Goal: Transaction & Acquisition: Book appointment/travel/reservation

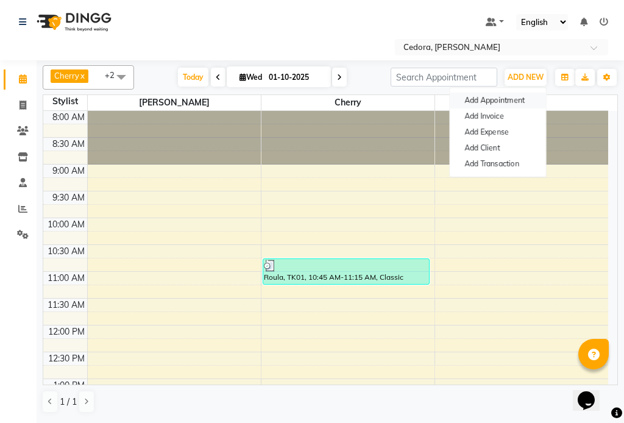
click at [470, 99] on button "Add Appointment" at bounding box center [498, 101] width 96 height 16
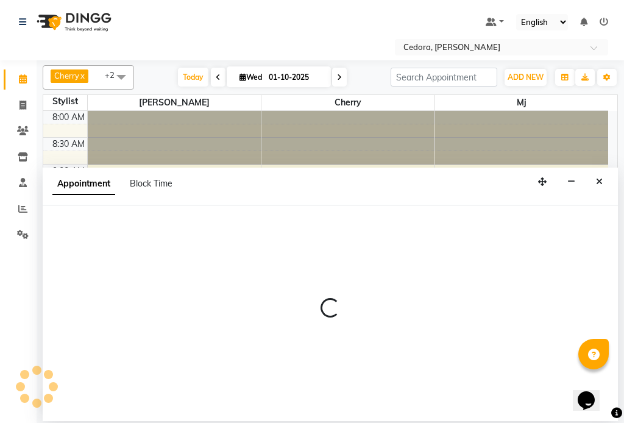
select select "540"
select select "tentative"
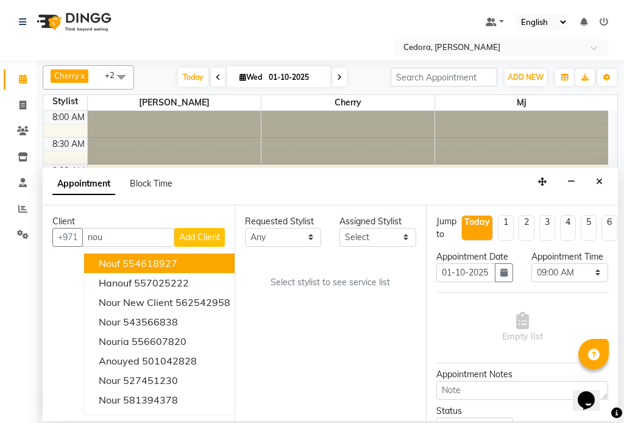
click at [94, 266] on button "Nouf 554618927" at bounding box center [164, 264] width 161 height 20
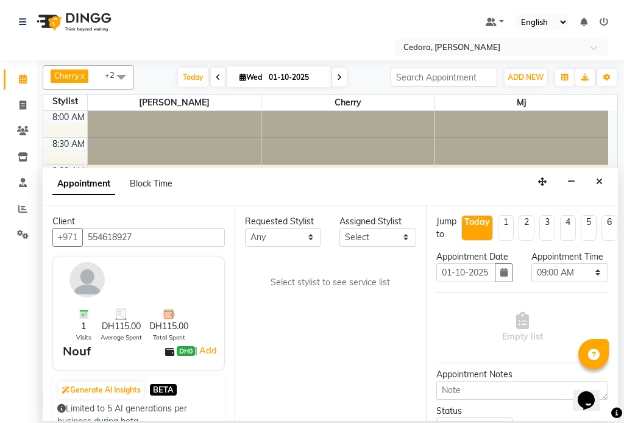
type input "554618927"
click at [394, 235] on select "Select [PERSON_NAME] [PERSON_NAME] [PERSON_NAME] [PERSON_NAME]" at bounding box center [377, 237] width 77 height 19
select select "34803"
click at [339, 228] on select "Select [PERSON_NAME] [PERSON_NAME] [PERSON_NAME] [PERSON_NAME]" at bounding box center [377, 237] width 77 height 19
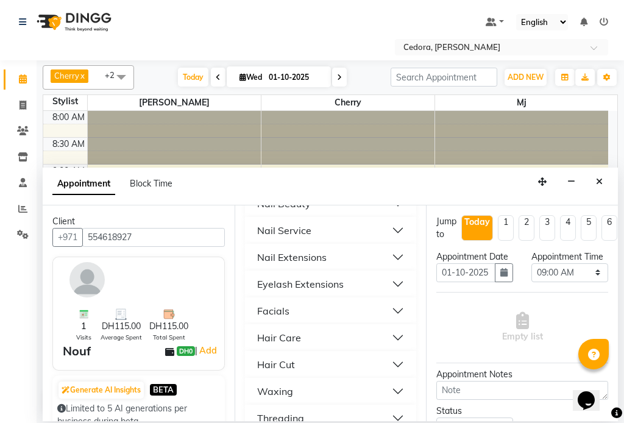
scroll to position [641, 0]
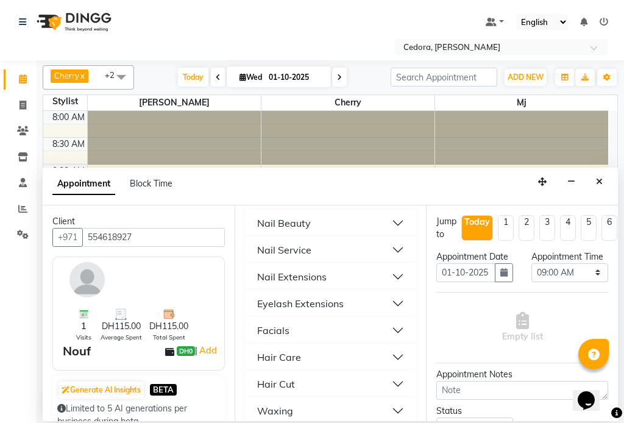
click at [274, 243] on div "Nail Service" at bounding box center [284, 250] width 54 height 15
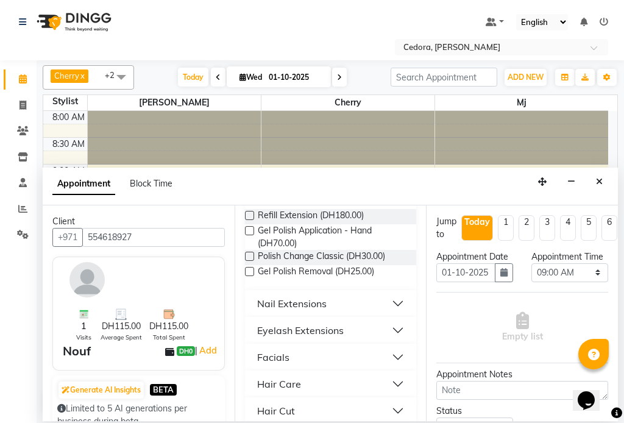
scroll to position [1263, 0]
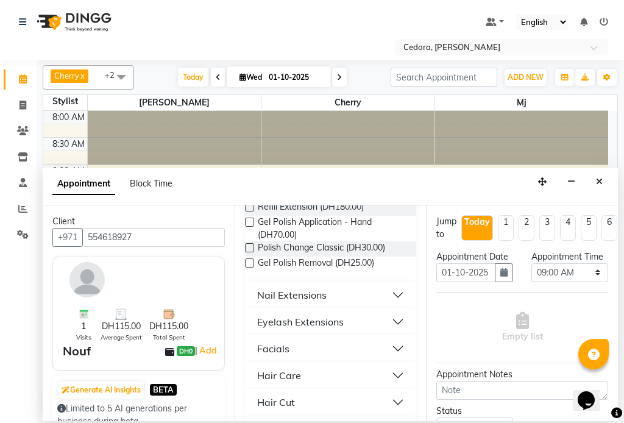
click at [245, 252] on label at bounding box center [249, 247] width 9 height 9
click at [245, 252] on input "checkbox" at bounding box center [249, 249] width 8 height 8
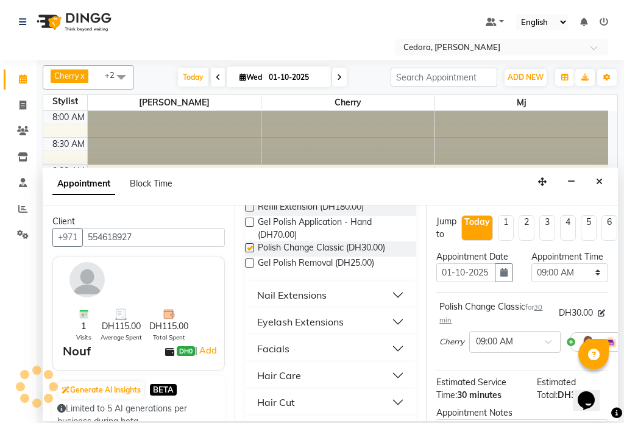
checkbox input "false"
click at [586, 282] on select "Select 09:00 AM 09:15 AM 09:30 AM 09:45 AM 10:00 AM 10:15 AM 10:30 AM 10:45 AM …" at bounding box center [569, 272] width 77 height 19
select select "1200"
click at [531, 275] on select "Select 09:00 AM 09:15 AM 09:30 AM 09:45 AM 10:00 AM 10:15 AM 10:30 AM 10:45 AM …" at bounding box center [569, 272] width 77 height 19
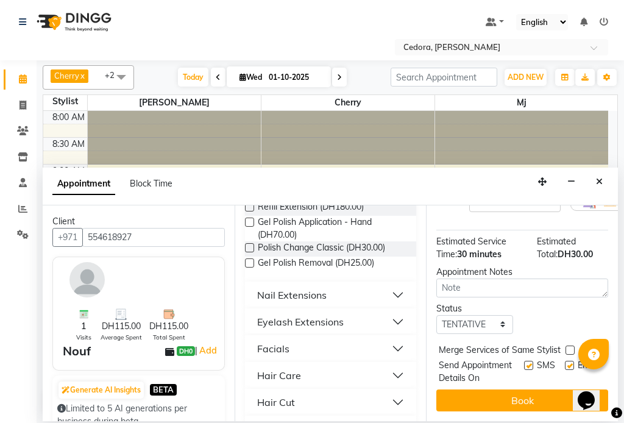
scroll to position [176, 0]
click at [569, 346] on label at bounding box center [570, 350] width 9 height 9
click at [569, 347] on input "checkbox" at bounding box center [570, 351] width 8 height 8
checkbox input "true"
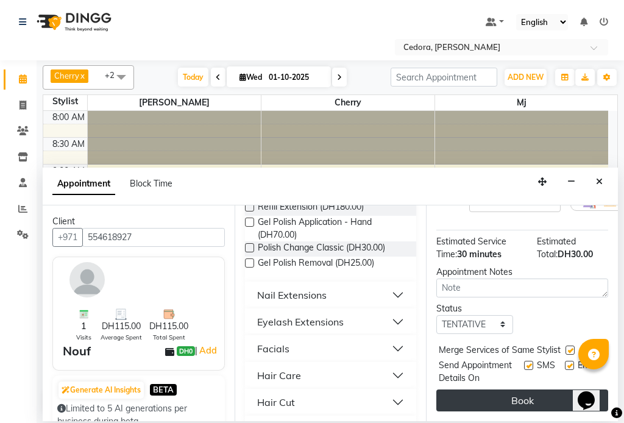
click at [556, 389] on button "Book" at bounding box center [522, 400] width 172 height 22
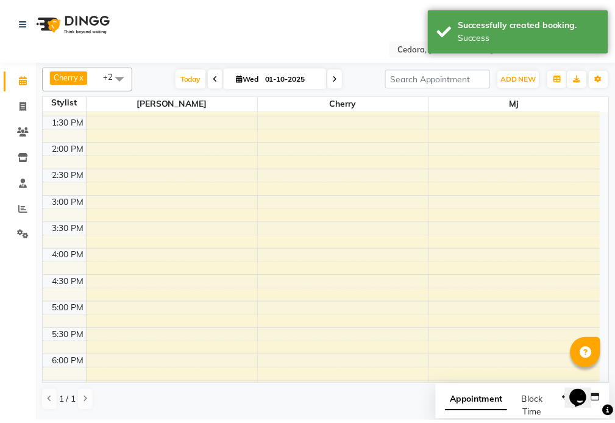
scroll to position [477, 0]
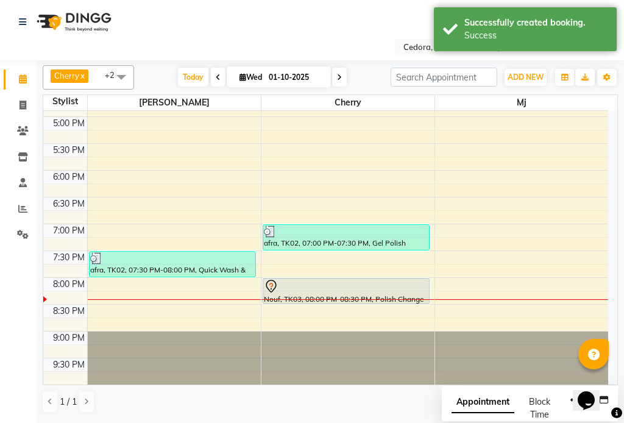
click at [324, 298] on div "Nouf, TK03, 08:00 PM-08:30 PM, Polish Change Classic" at bounding box center [346, 291] width 166 height 25
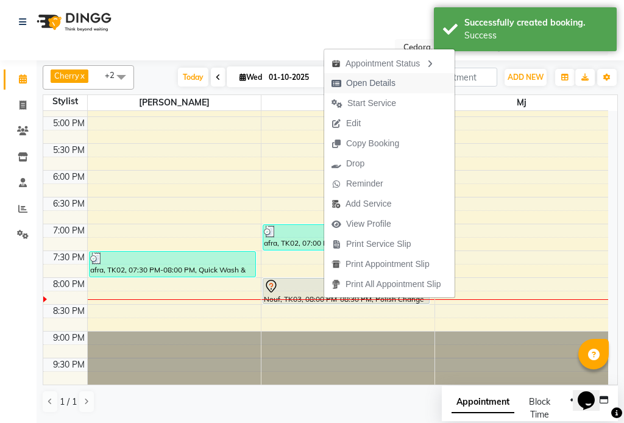
click at [361, 84] on span "Open Details" at bounding box center [370, 83] width 49 height 13
select select "7"
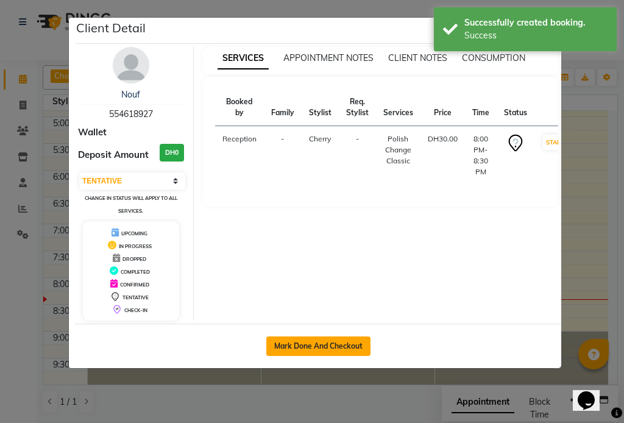
click at [294, 345] on button "Mark Done And Checkout" at bounding box center [318, 346] width 104 height 20
select select "service"
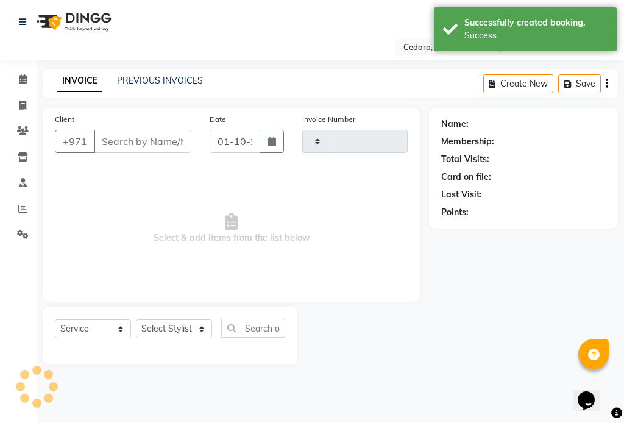
type input "0792"
select select "5144"
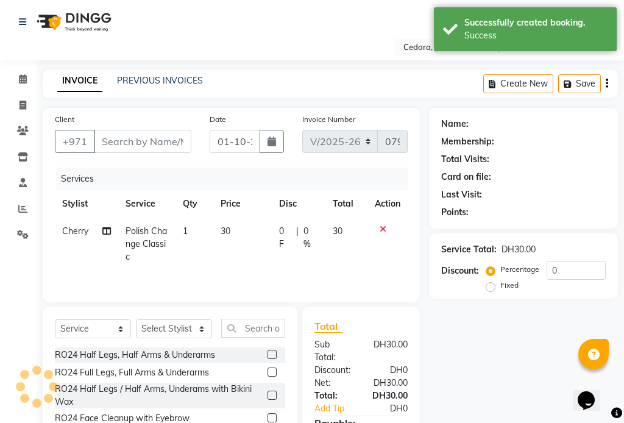
type input "554618927"
select select "34803"
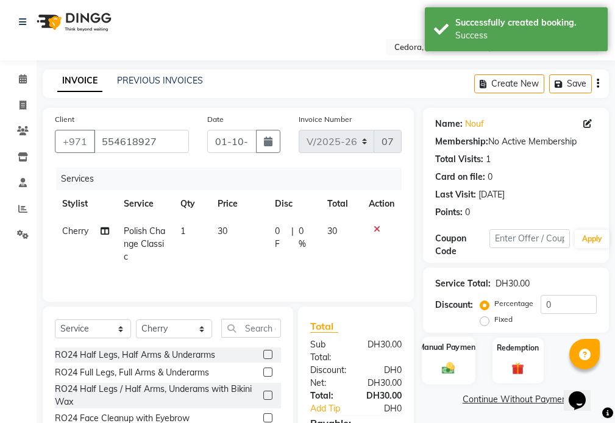
click at [438, 345] on label "Manual Payment" at bounding box center [448, 347] width 61 height 12
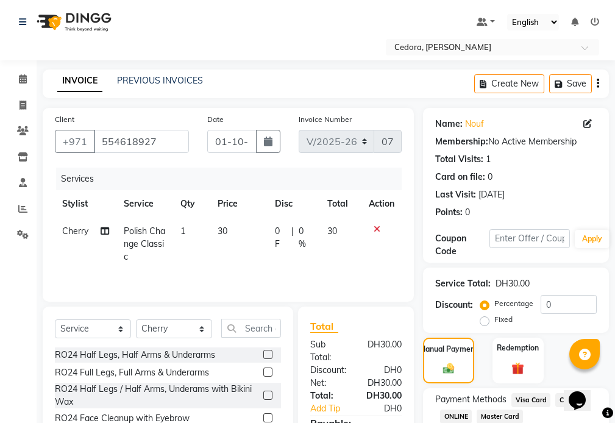
click at [534, 402] on span "Visa Card" at bounding box center [530, 400] width 39 height 14
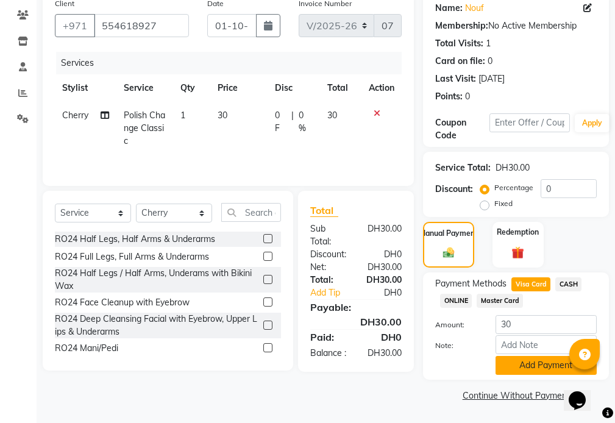
click at [535, 369] on button "Add Payment" at bounding box center [545, 365] width 101 height 19
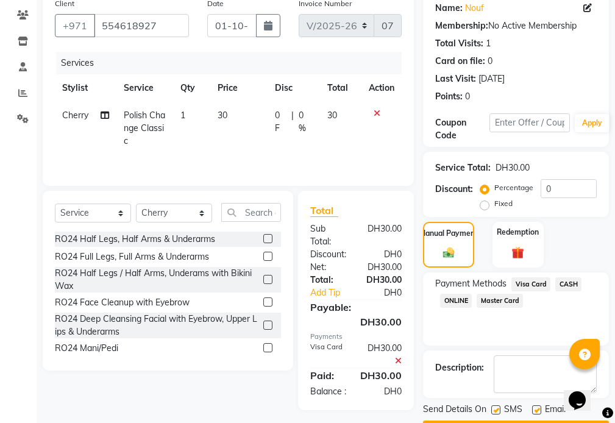
scroll to position [151, 0]
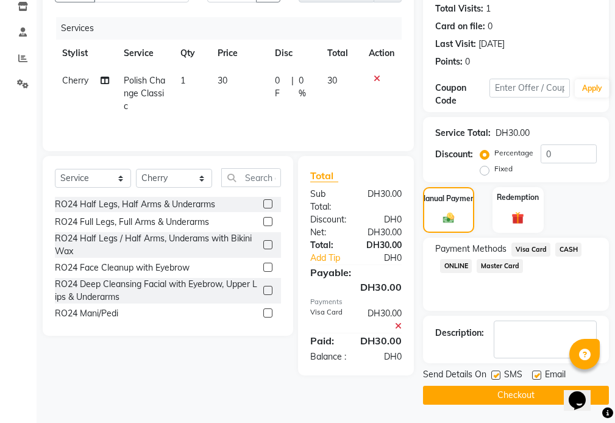
click at [521, 396] on button "Checkout" at bounding box center [516, 395] width 186 height 19
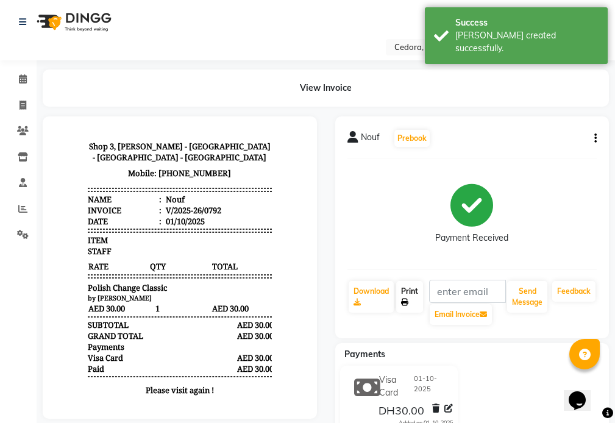
click at [414, 284] on link "Print" at bounding box center [409, 297] width 27 height 32
